Goal: Register for event/course

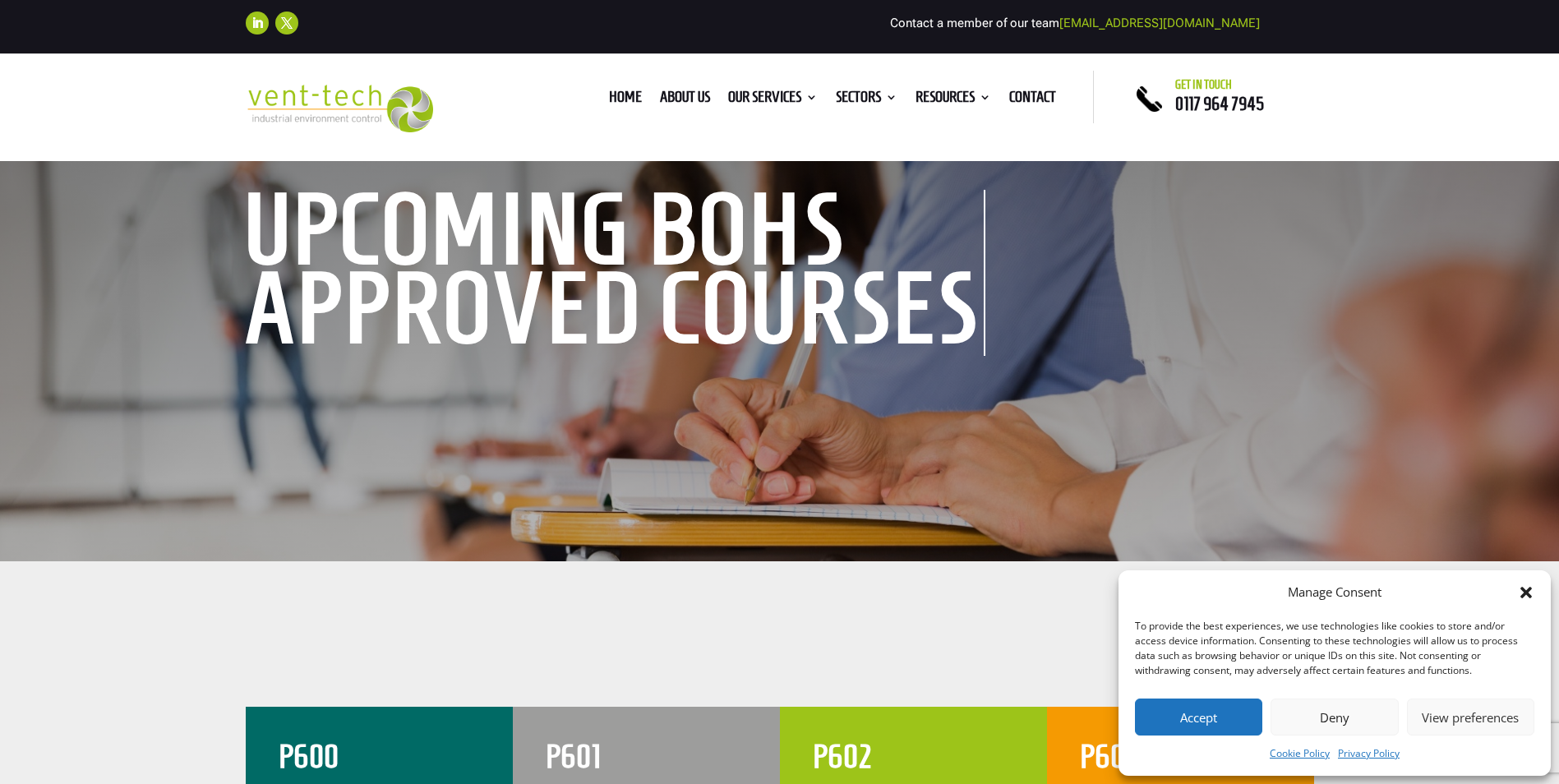
scroll to position [164, 0]
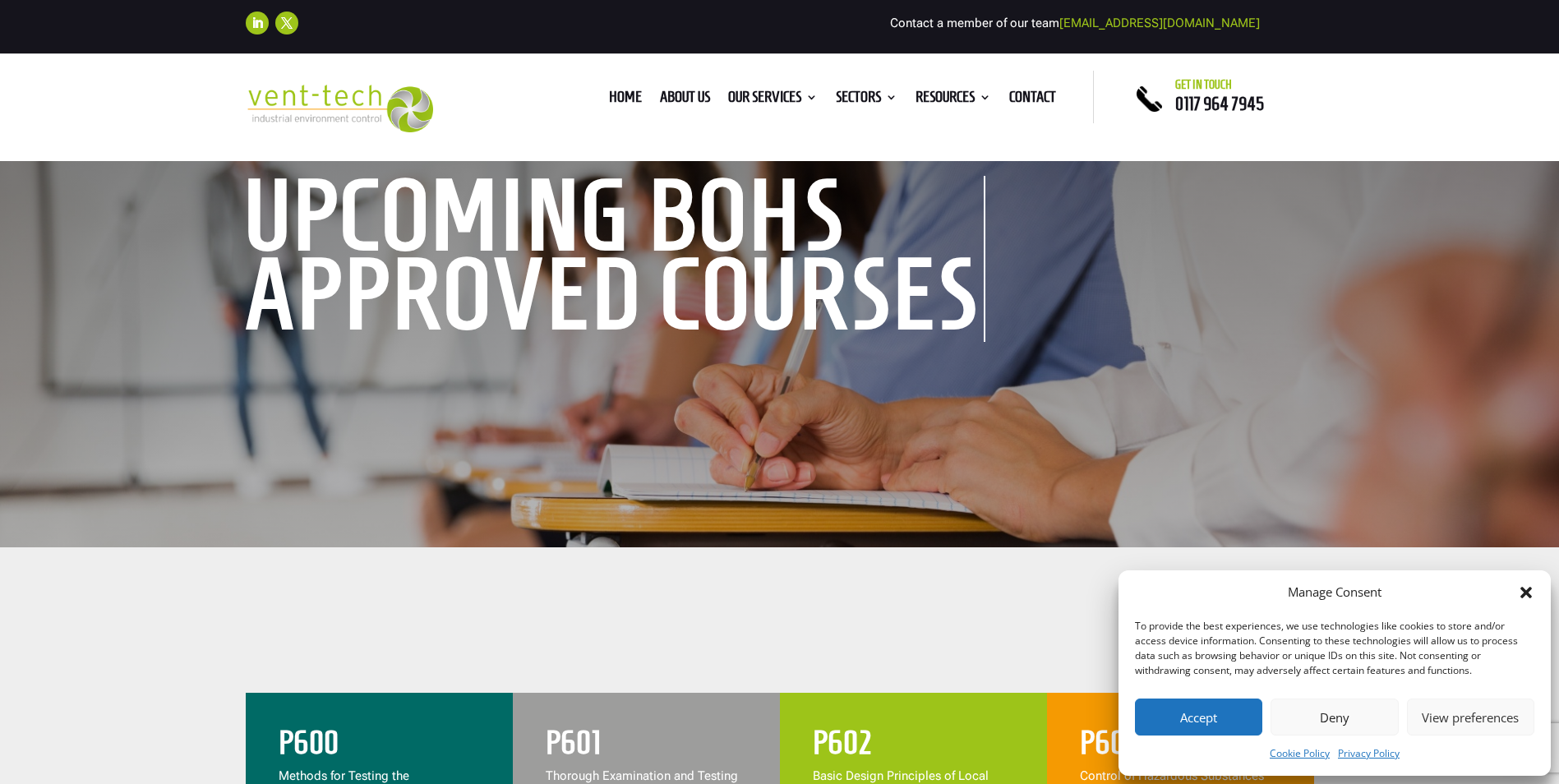
click at [1349, 720] on button "Deny" at bounding box center [1335, 716] width 128 height 37
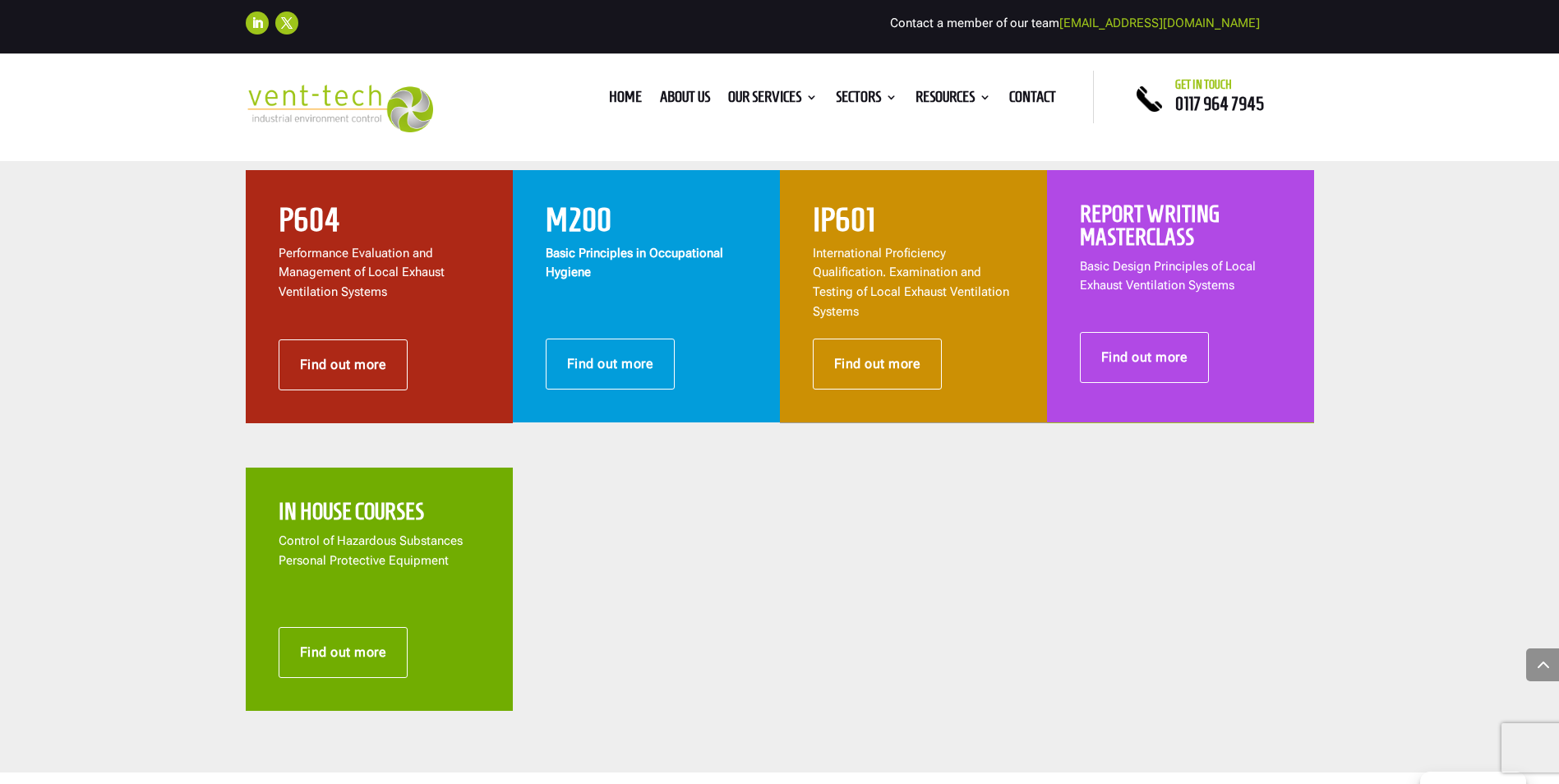
scroll to position [986, 0]
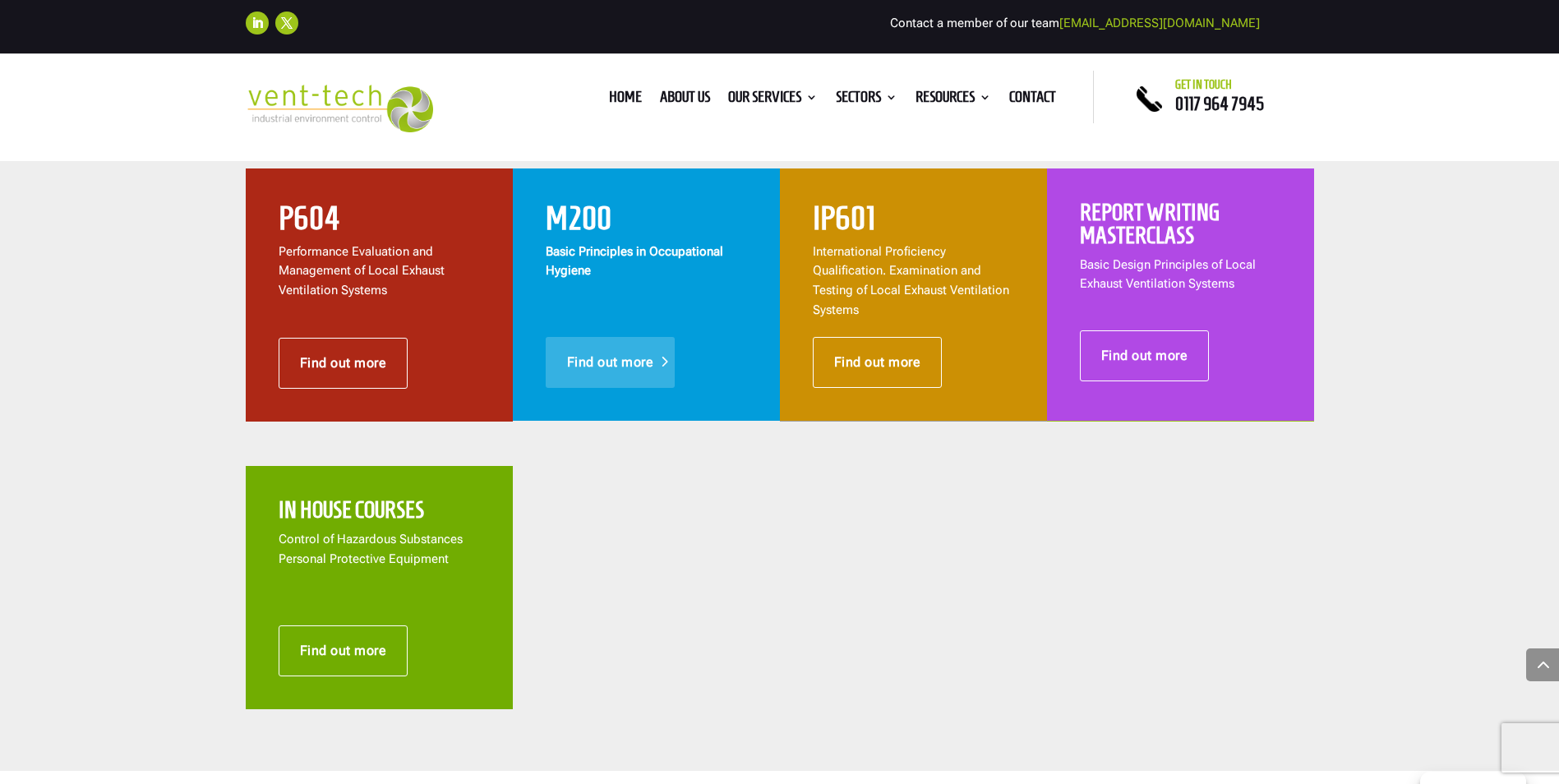
click at [643, 347] on link "Find out more" at bounding box center [610, 362] width 130 height 51
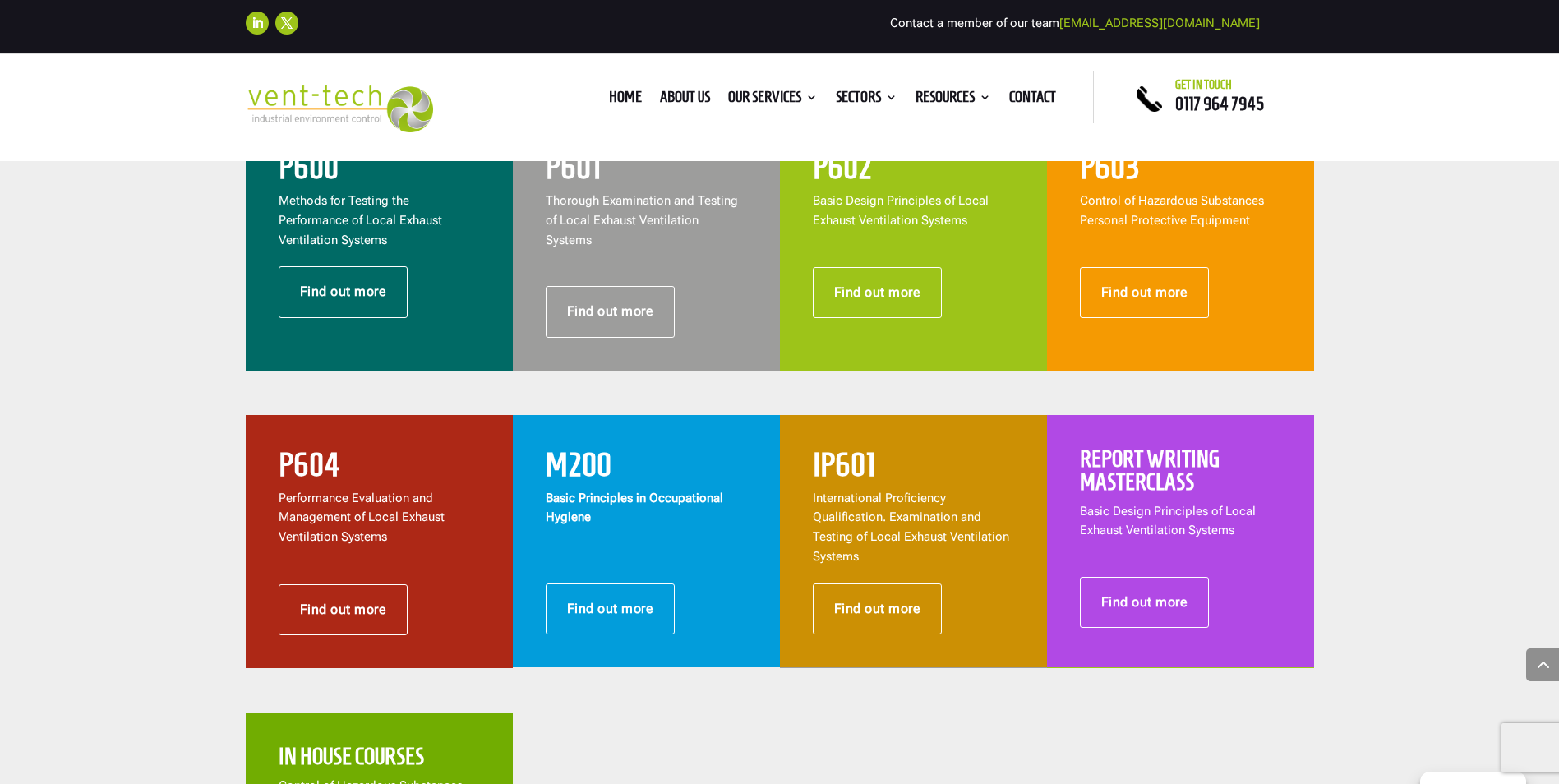
scroll to position [657, 0]
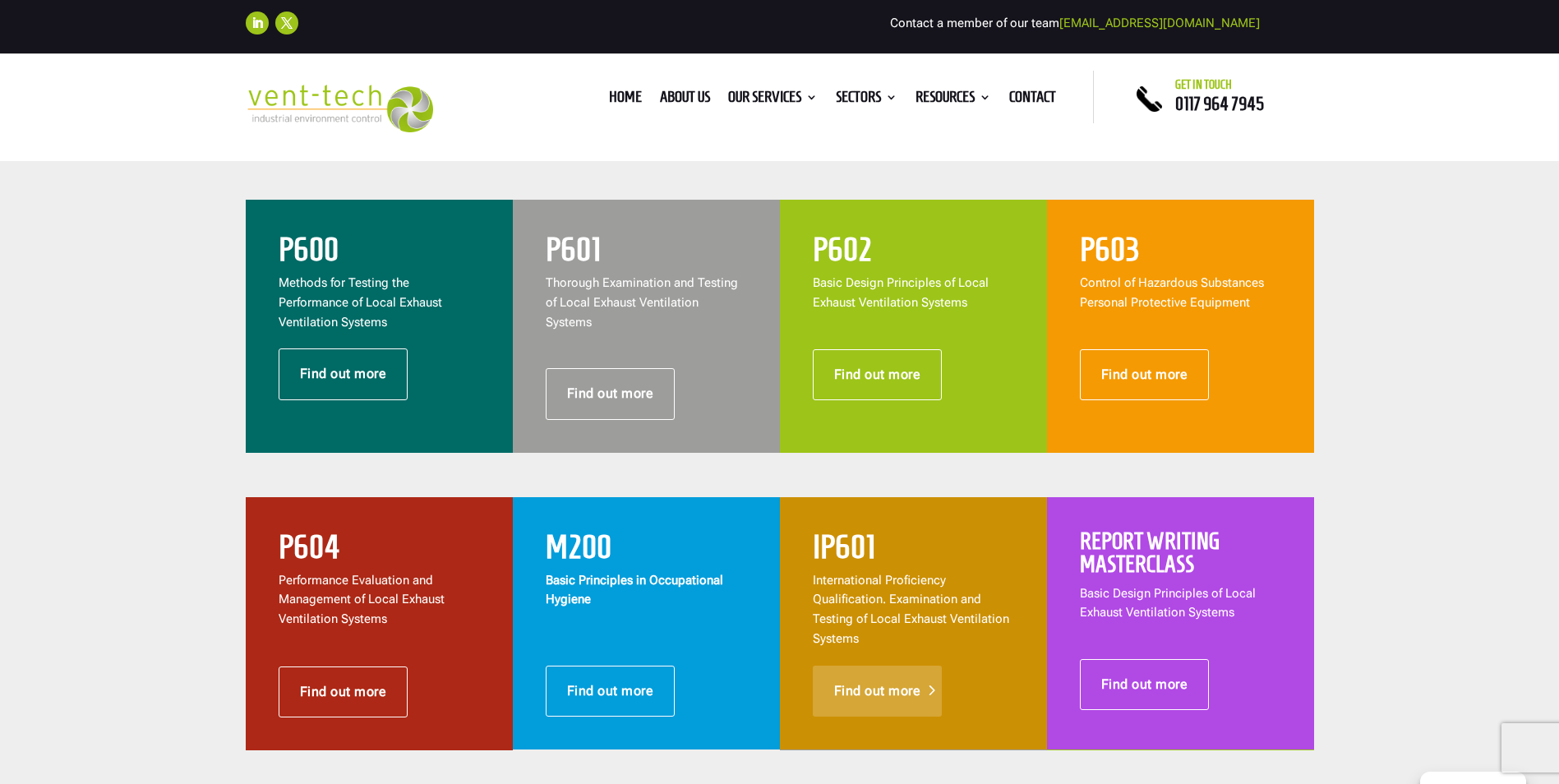
click at [909, 679] on link "Find out more" at bounding box center [877, 690] width 130 height 51
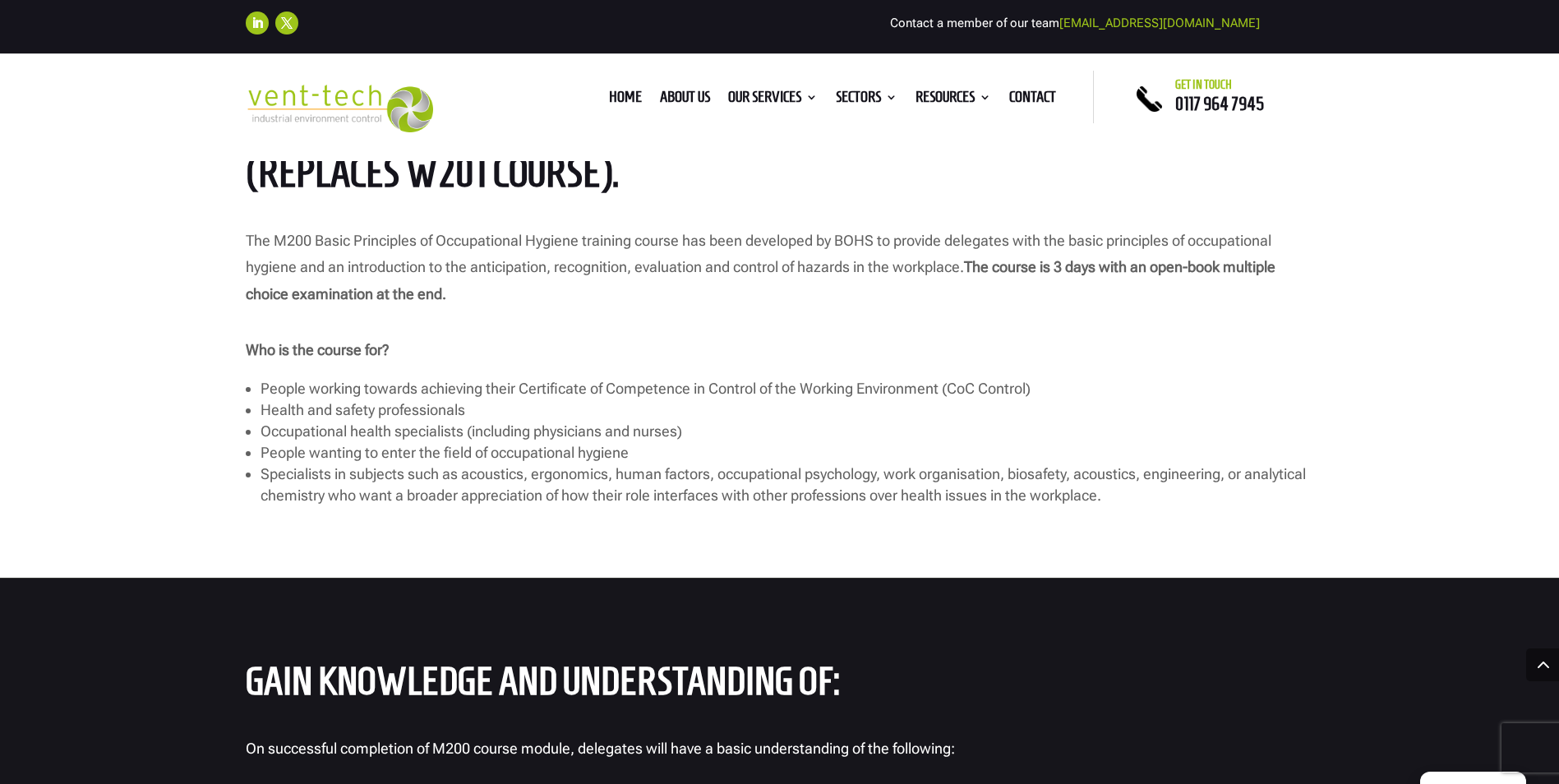
scroll to position [1068, 0]
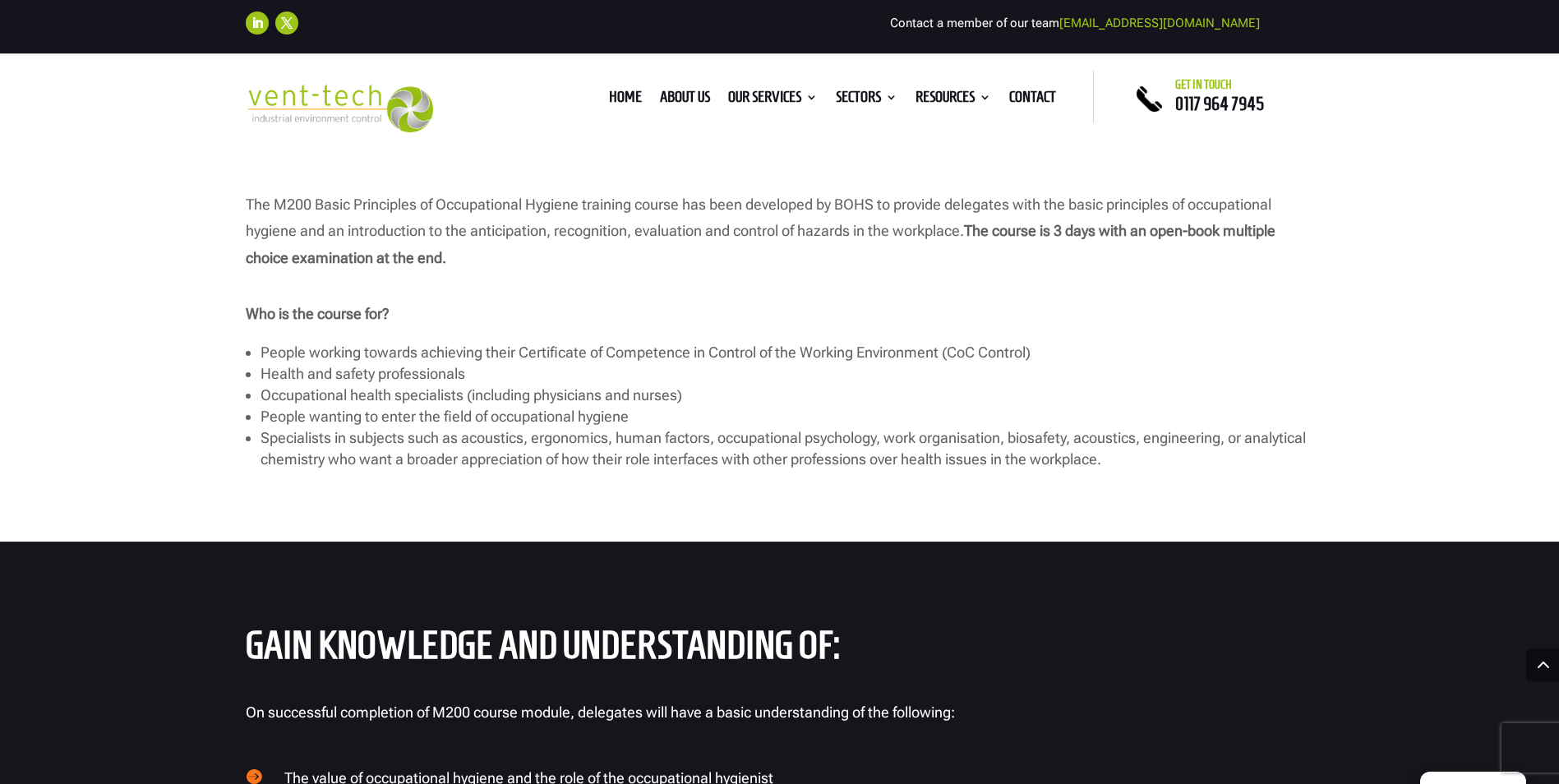
click at [954, 494] on p at bounding box center [780, 497] width 1069 height 26
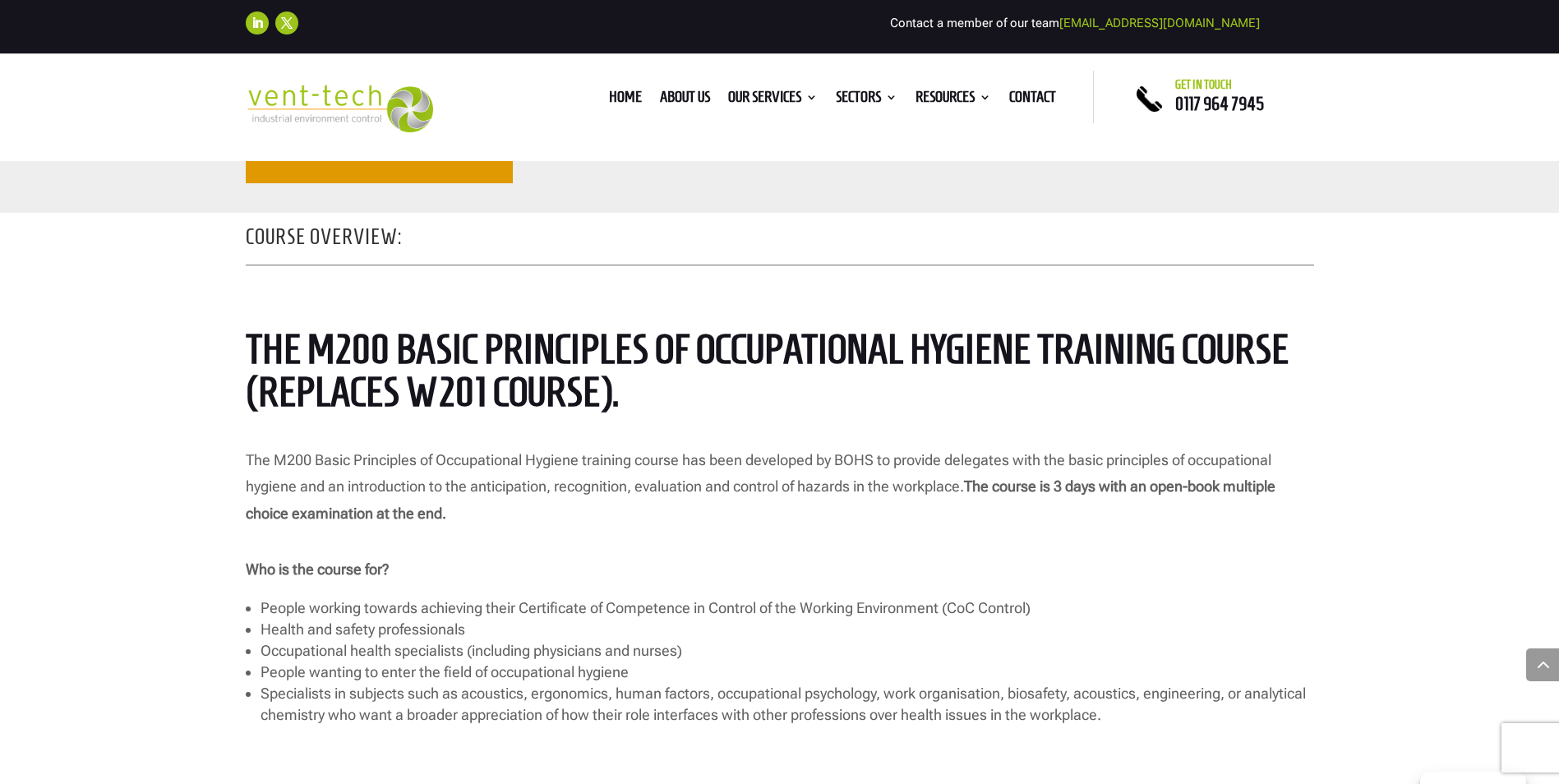
scroll to position [657, 0]
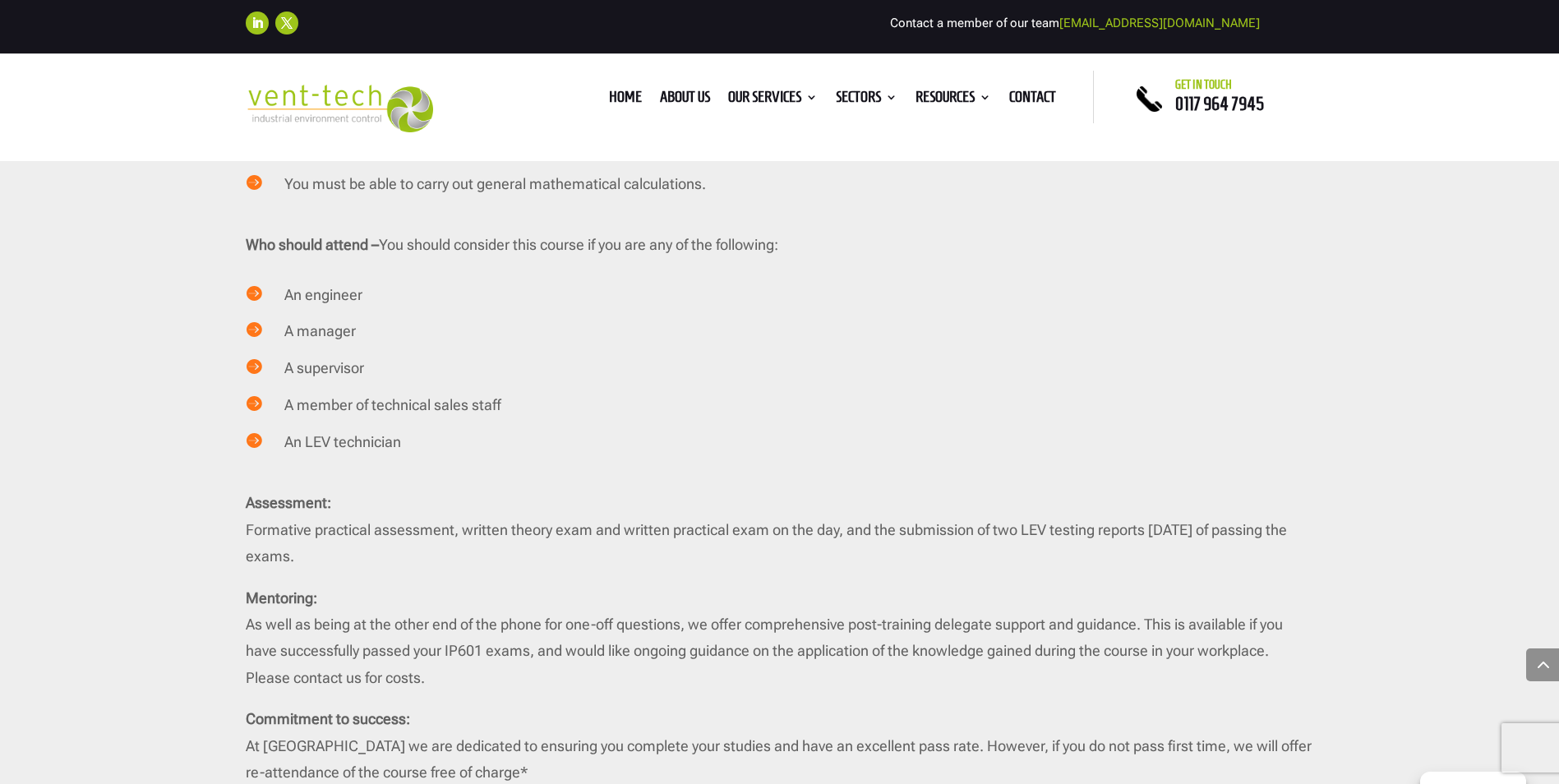
scroll to position [2546, 0]
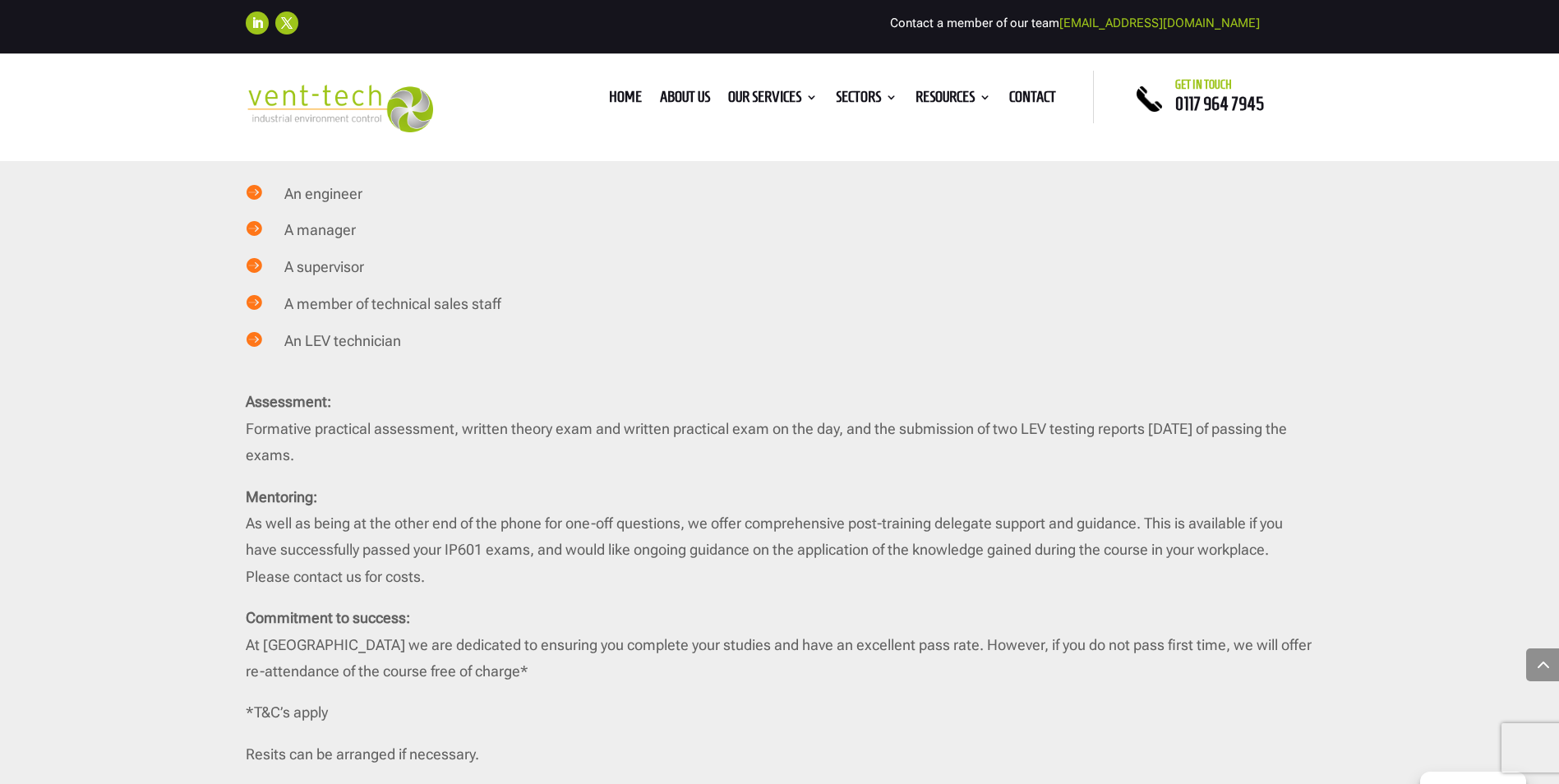
drag, startPoint x: 587, startPoint y: 406, endPoint x: 1102, endPoint y: 218, distance: 548.2
click at [1102, 218] on div " You must have a basic knowledge of the components of ventilation systems and …" at bounding box center [780, 383] width 1069 height 802
